Goal: Transaction & Acquisition: Purchase product/service

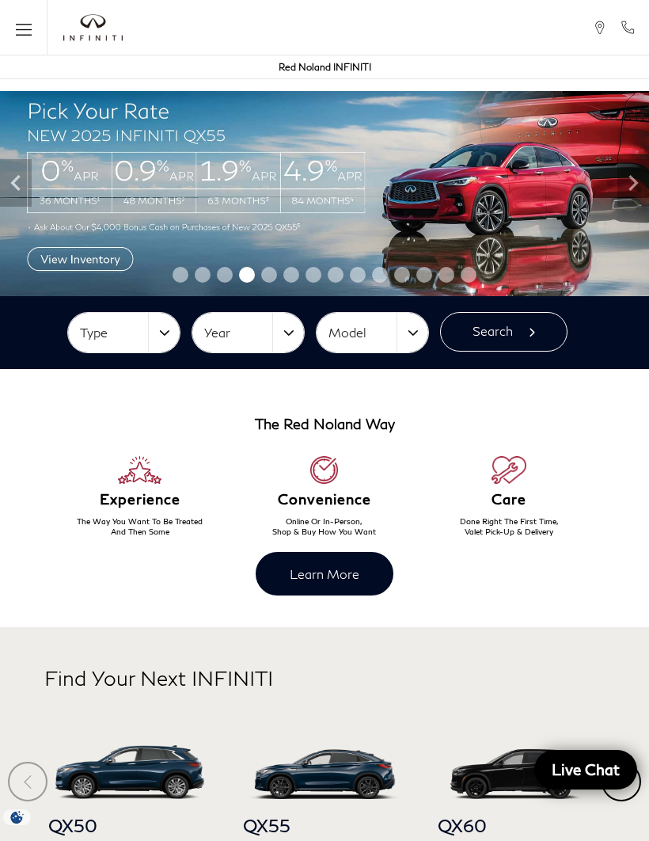
click at [254, 186] on img at bounding box center [324, 182] width 649 height 227
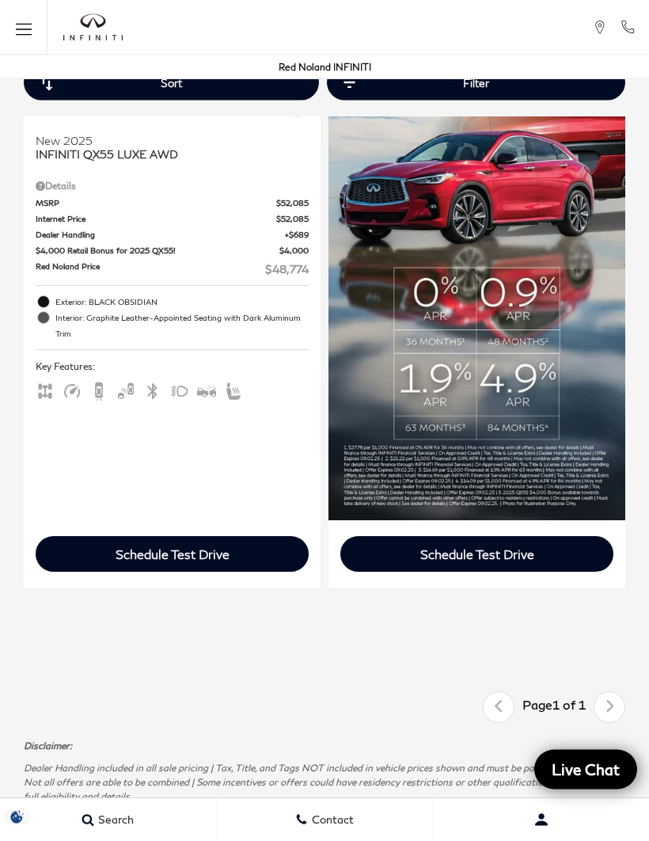
scroll to position [558, 0]
click at [447, 352] on img at bounding box center [477, 181] width 297 height 678
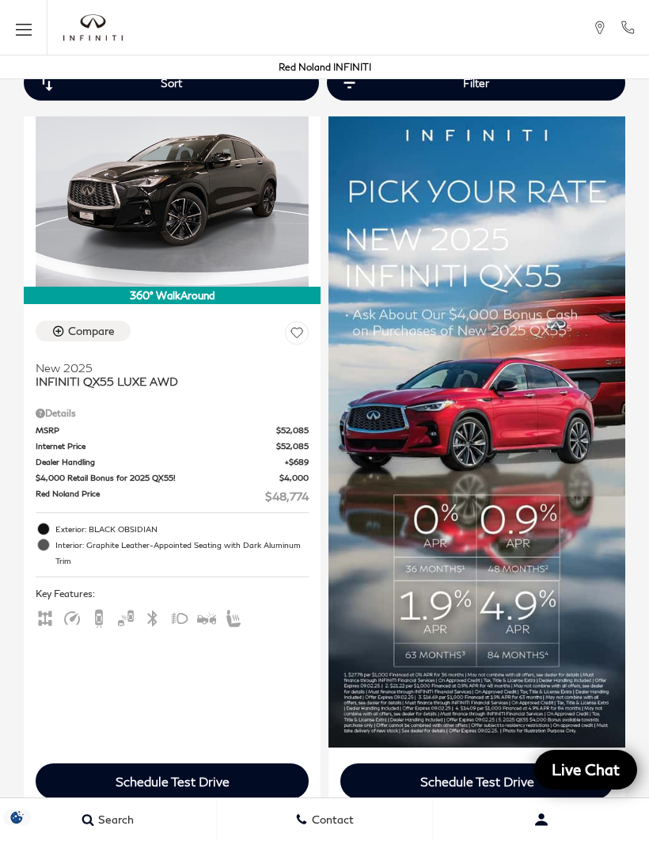
scroll to position [333, 0]
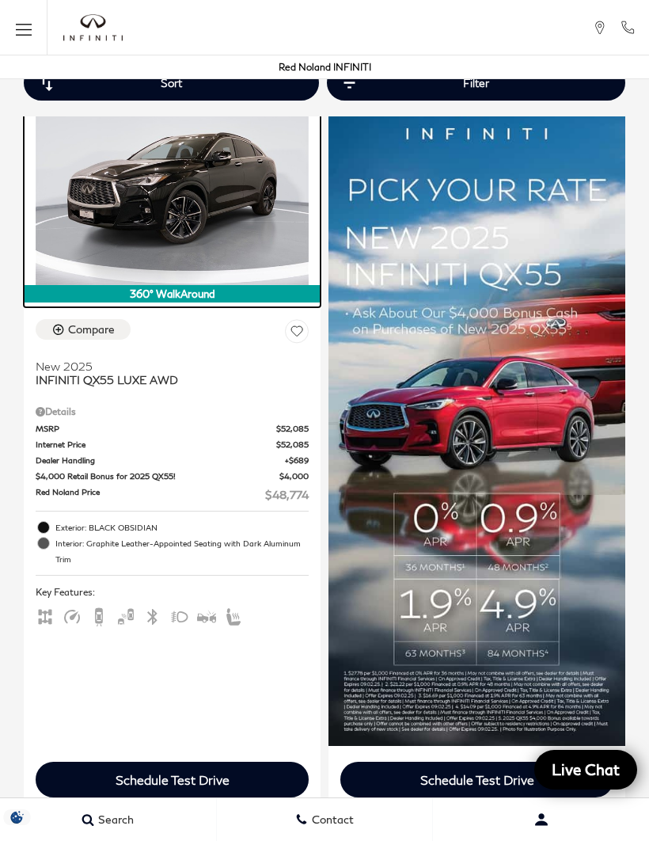
click at [192, 194] on img at bounding box center [172, 182] width 273 height 205
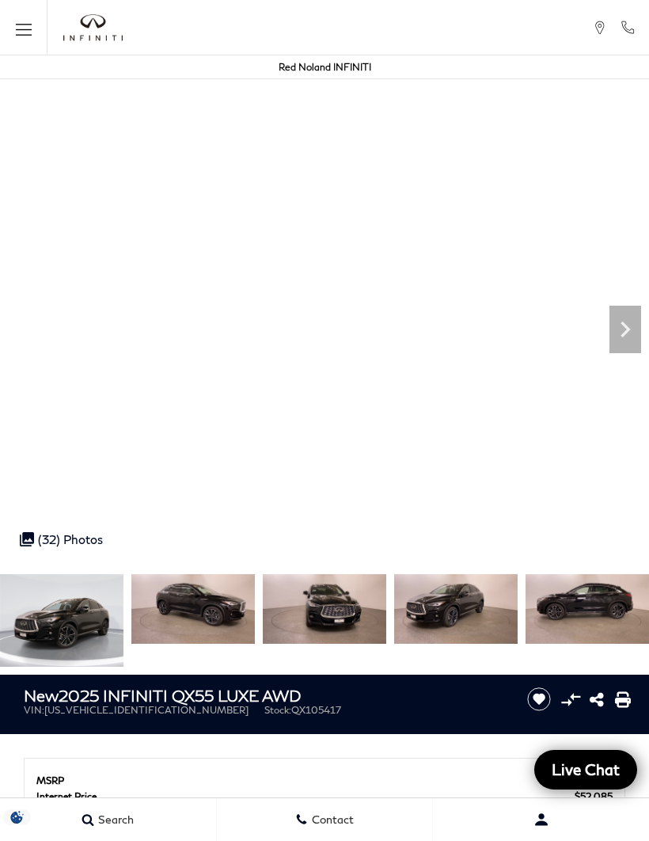
click at [629, 331] on icon "Next" at bounding box center [626, 330] width 10 height 16
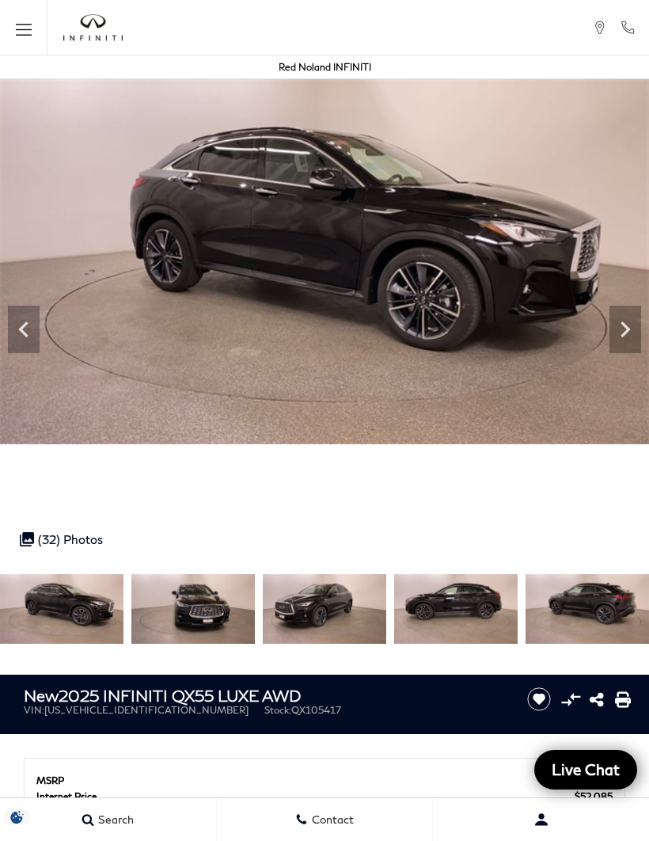
click at [616, 336] on icon "Next" at bounding box center [626, 330] width 32 height 32
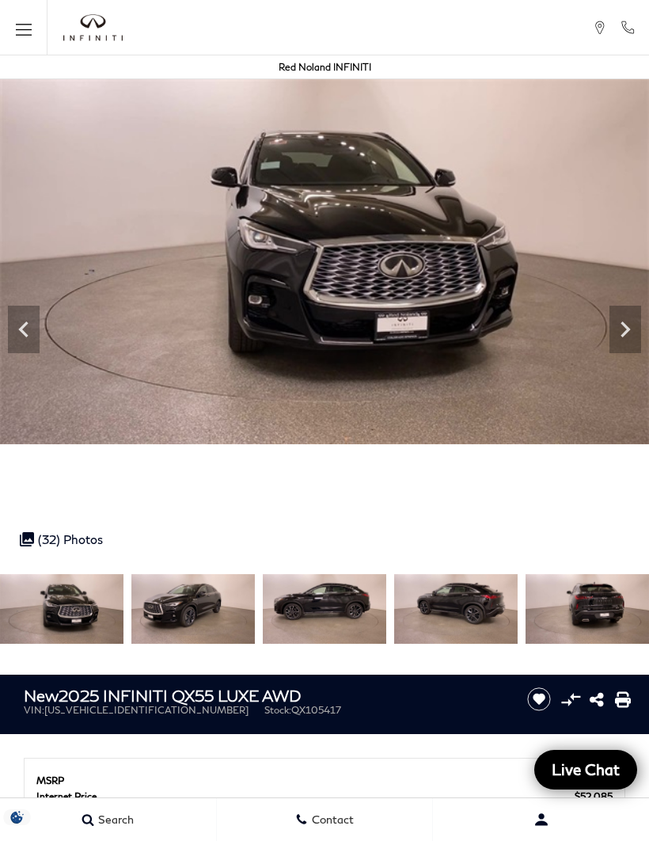
click at [629, 321] on icon "Next" at bounding box center [626, 330] width 32 height 32
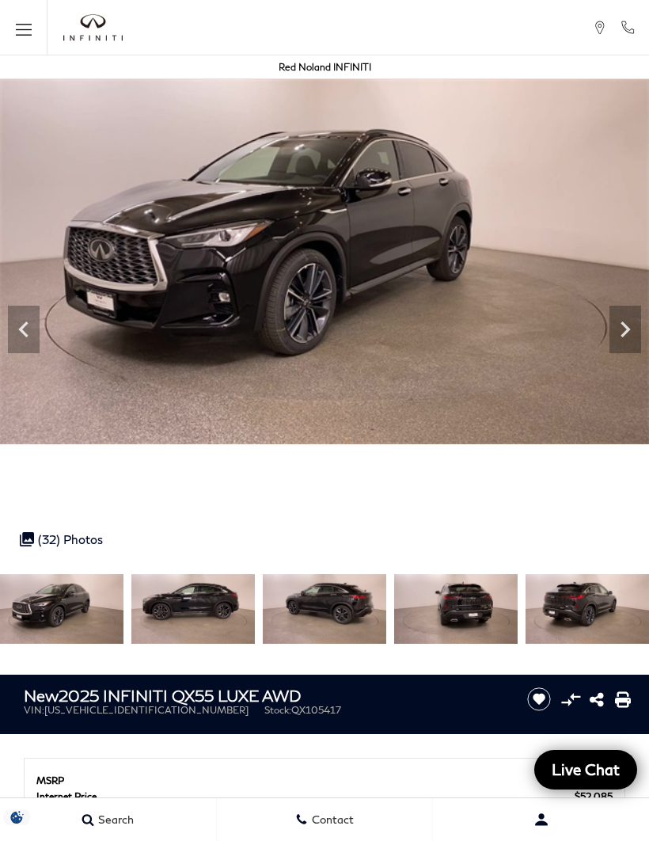
click at [630, 328] on icon "Next" at bounding box center [626, 330] width 32 height 32
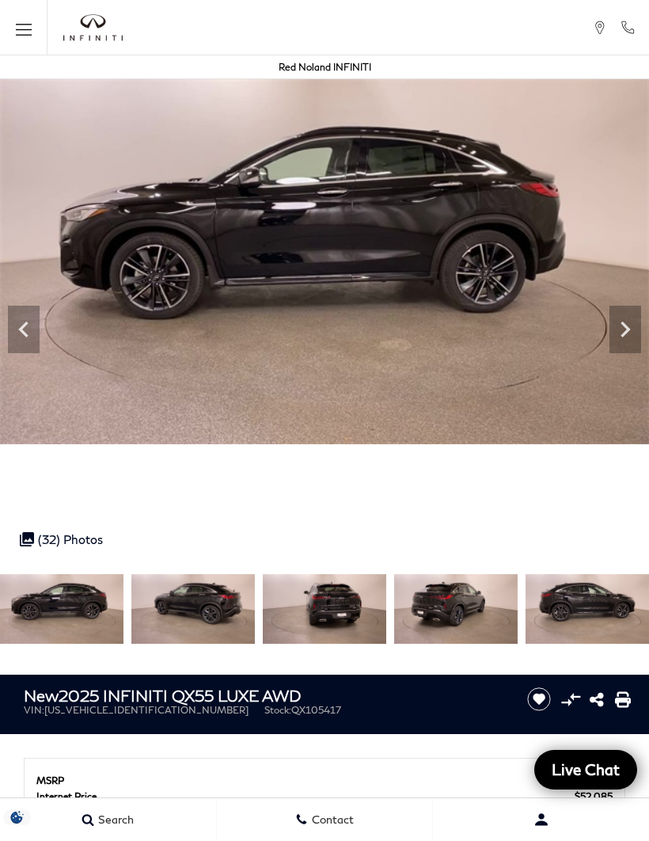
click at [630, 338] on icon "Next" at bounding box center [626, 330] width 32 height 32
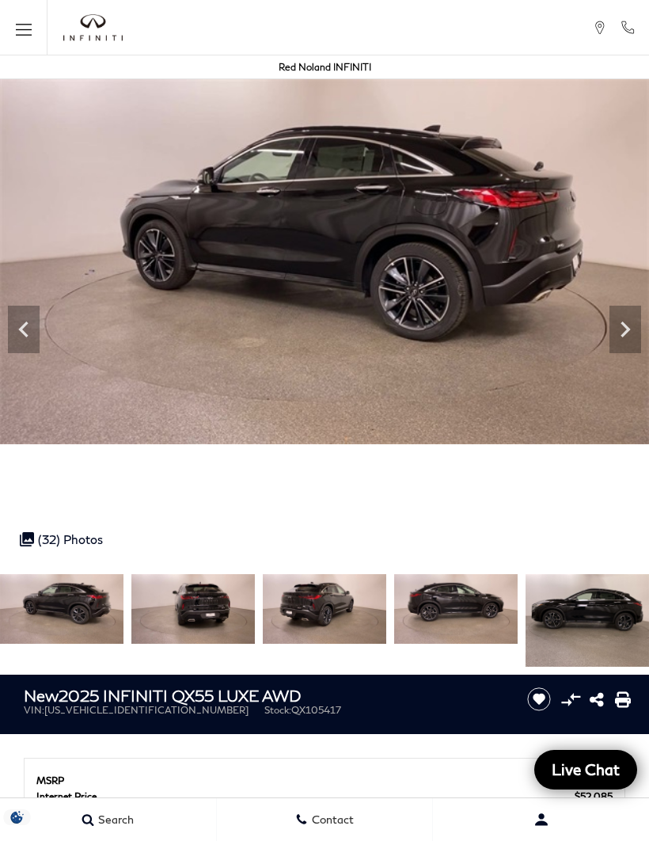
click at [641, 338] on icon "Next" at bounding box center [626, 330] width 32 height 32
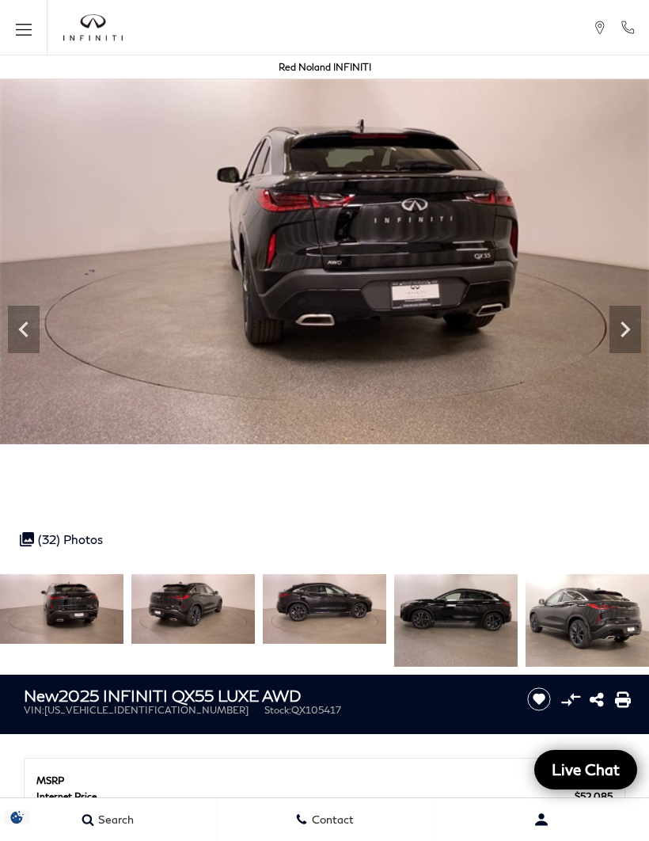
click at [639, 349] on div "Next" at bounding box center [626, 330] width 32 height 48
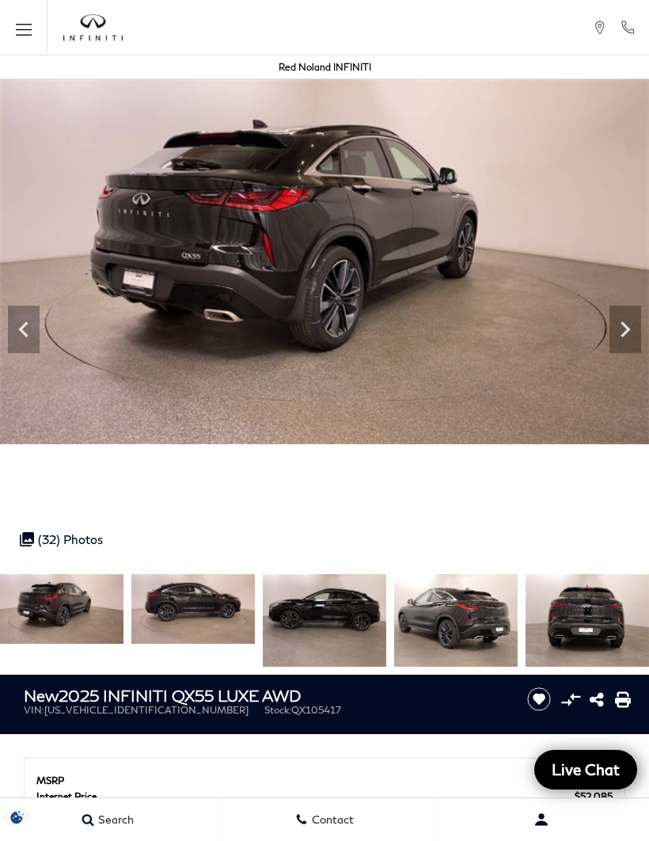
click at [631, 336] on icon "Next" at bounding box center [626, 330] width 32 height 32
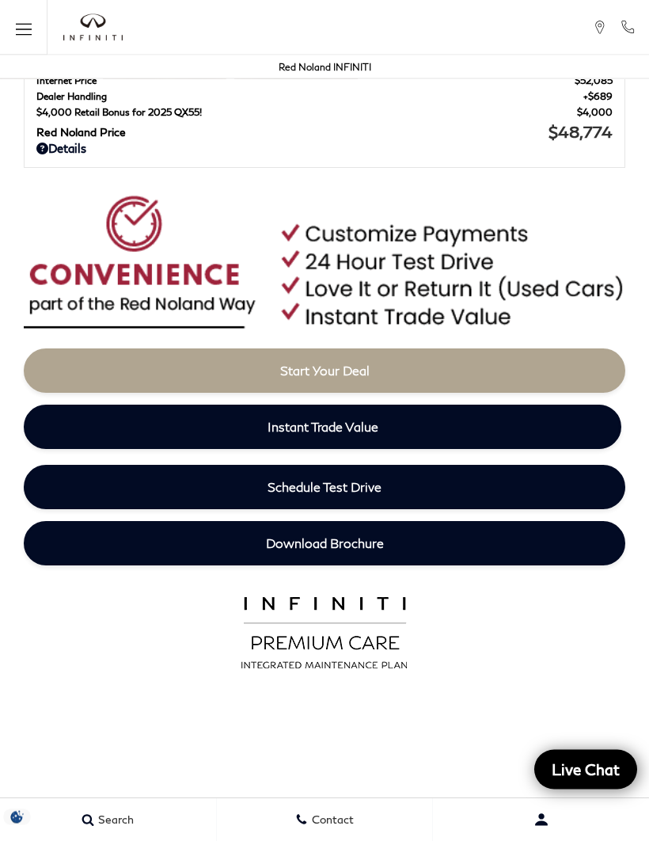
scroll to position [637, 0]
